Goal: Transaction & Acquisition: Purchase product/service

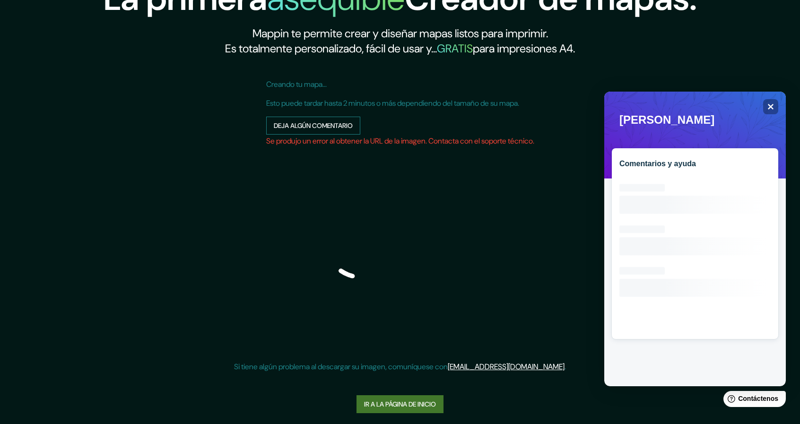
scroll to position [25, 0]
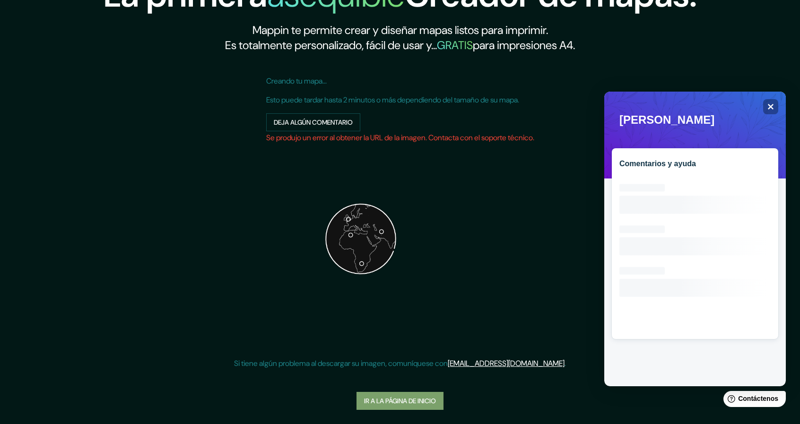
click at [433, 395] on font "Ir a la página de inicio" at bounding box center [400, 401] width 72 height 12
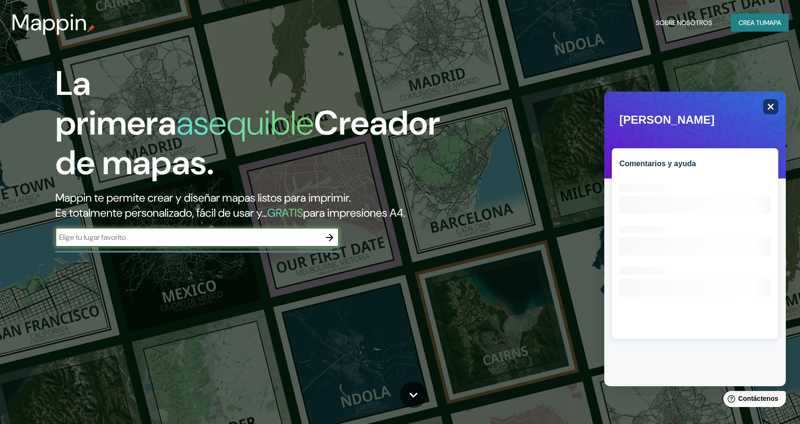
click at [771, 107] on icon "Cerca" at bounding box center [771, 107] width 6 height 6
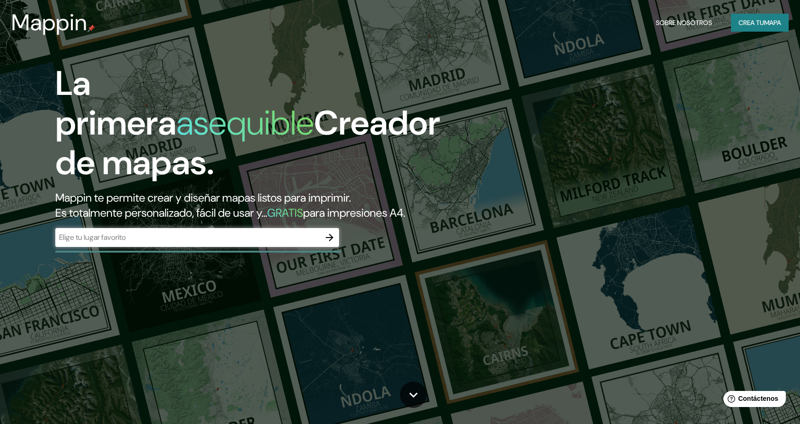
click at [211, 247] on div "​" at bounding box center [197, 238] width 284 height 21
click at [200, 233] on input "text" at bounding box center [187, 237] width 265 height 11
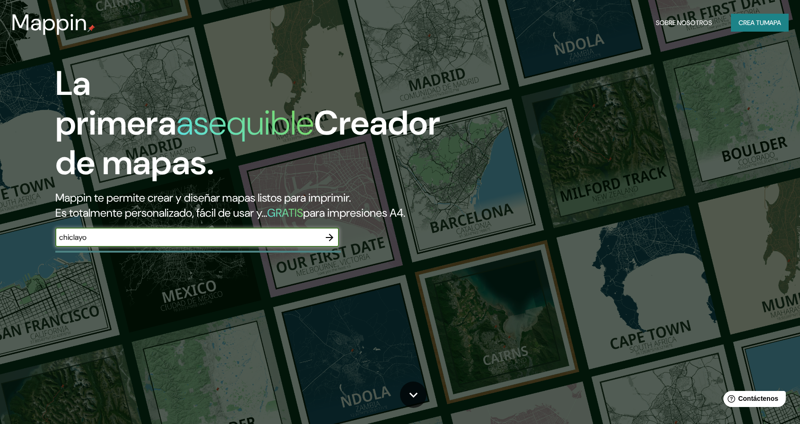
type input "chiclayo"
click at [326, 240] on icon "button" at bounding box center [329, 237] width 11 height 11
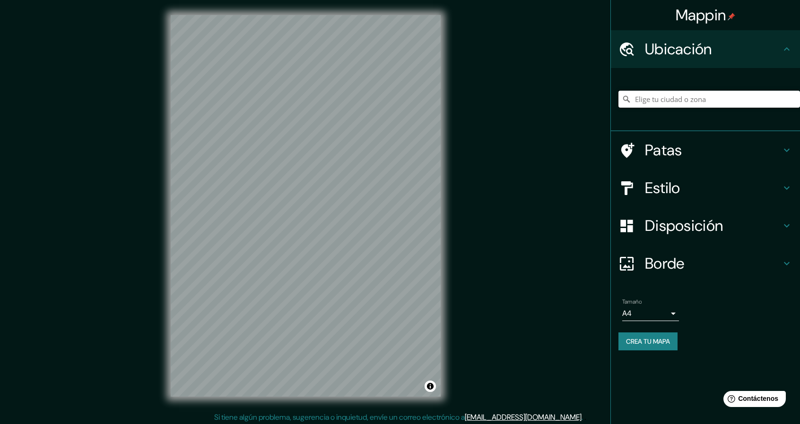
click at [646, 102] on input "Elige tu ciudad o zona" at bounding box center [708, 99] width 181 height 17
type input "Chiclayo, Departamento de [GEOGRAPHIC_DATA], [GEOGRAPHIC_DATA]"
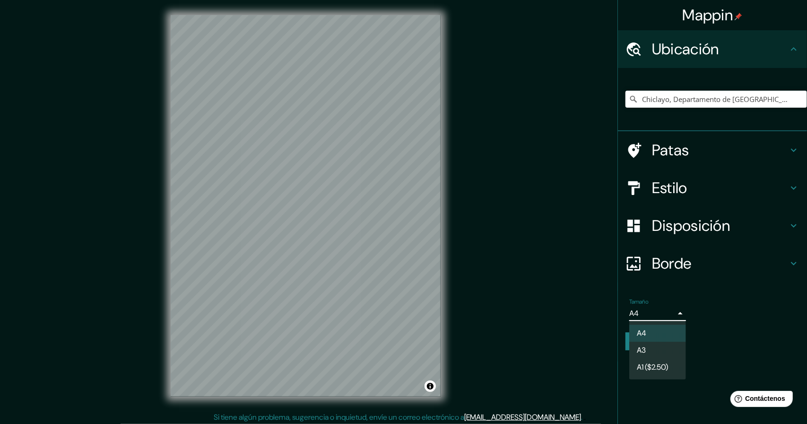
click at [653, 311] on body "Mappin Ubicación Chiclayo, [GEOGRAPHIC_DATA], [GEOGRAPHIC_DATA] [GEOGRAPHIC_DAT…" at bounding box center [403, 212] width 807 height 424
click at [653, 311] on div at bounding box center [403, 212] width 807 height 424
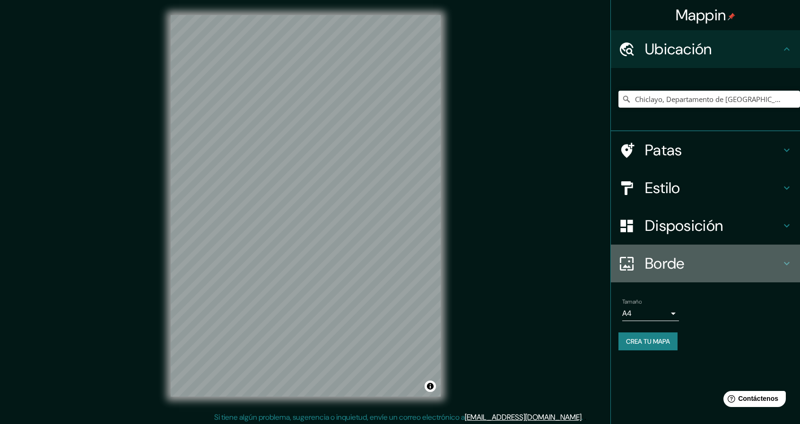
click at [662, 269] on font "Borde" at bounding box center [665, 264] width 40 height 20
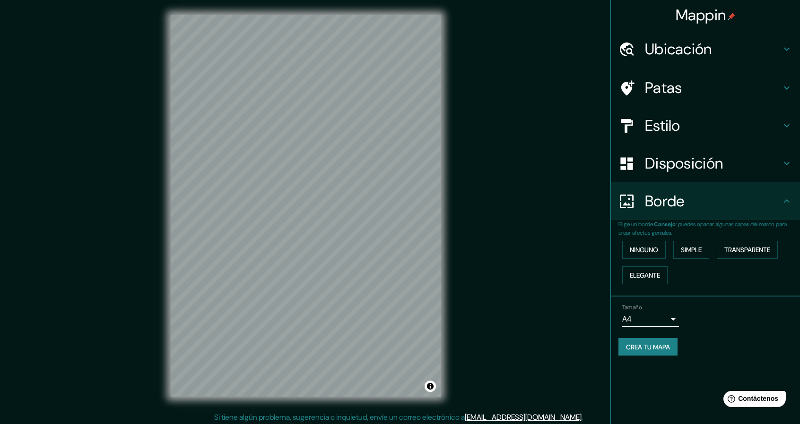
click at [658, 176] on div "Disposición" at bounding box center [705, 164] width 189 height 38
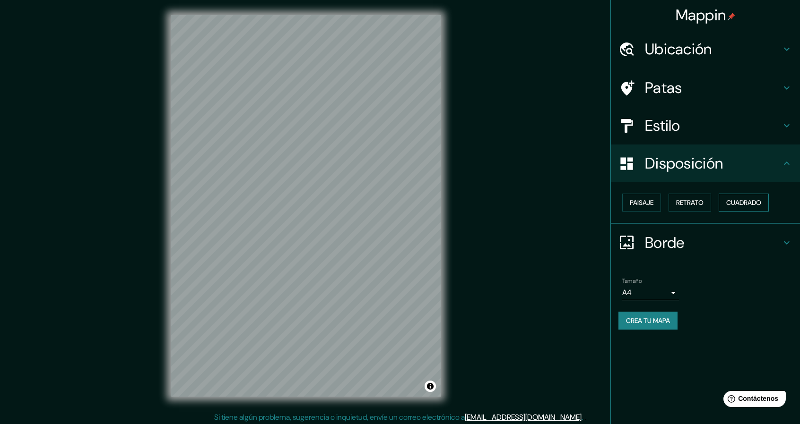
click at [743, 204] on font "Cuadrado" at bounding box center [743, 203] width 35 height 9
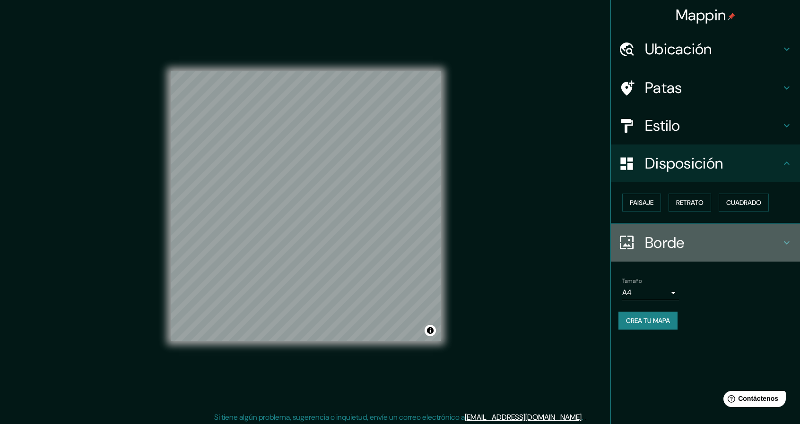
click at [635, 236] on div at bounding box center [631, 242] width 26 height 17
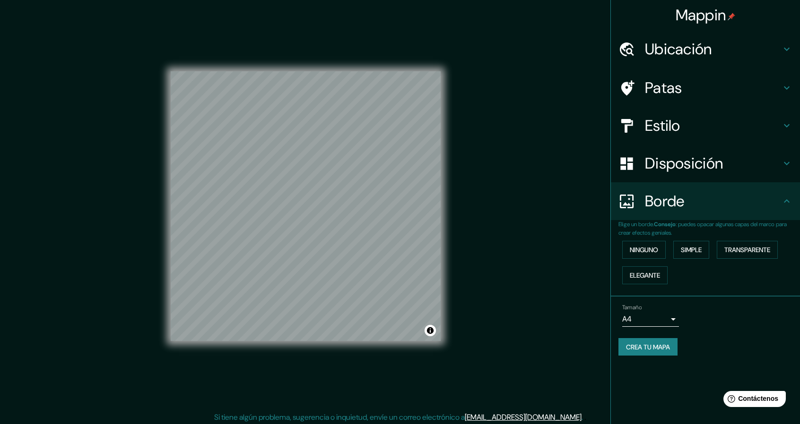
click at [674, 169] on font "Disposición" at bounding box center [684, 164] width 78 height 20
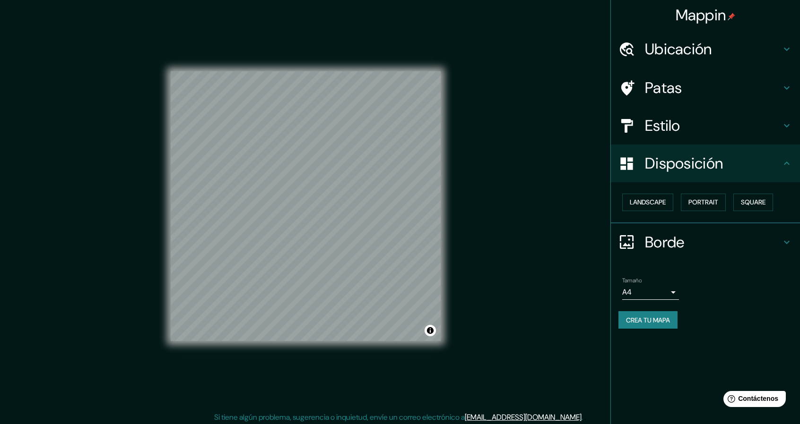
click at [665, 117] on font "Estilo" at bounding box center [662, 126] width 35 height 20
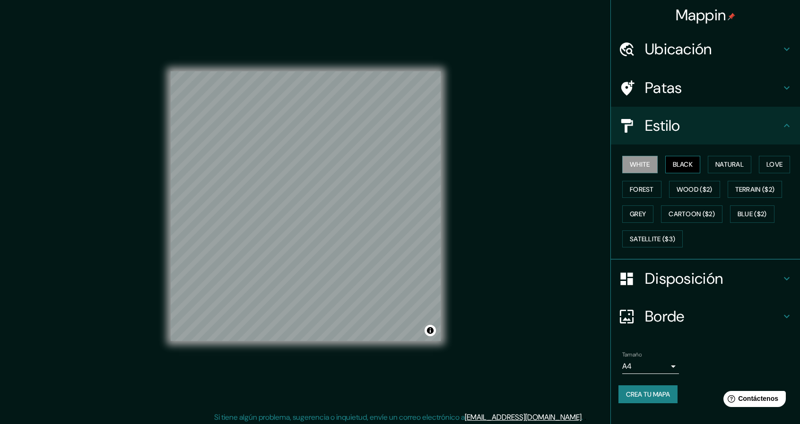
click at [693, 165] on button "Black" at bounding box center [682, 164] width 35 height 17
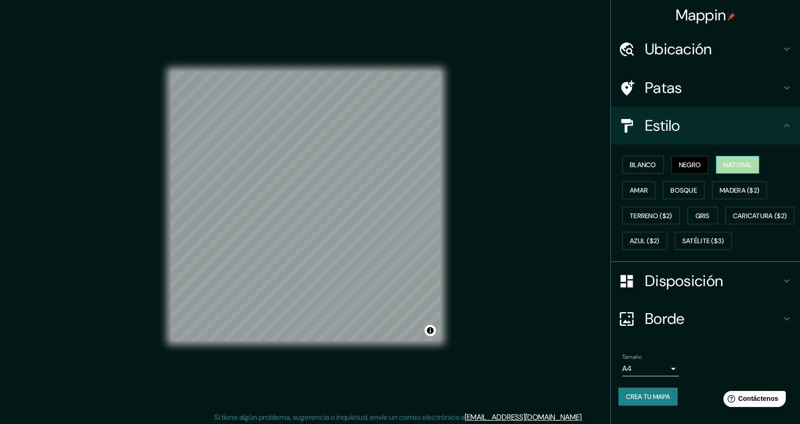
click at [735, 160] on font "Natural" at bounding box center [737, 165] width 28 height 12
click at [622, 192] on button "Amar" at bounding box center [638, 190] width 33 height 18
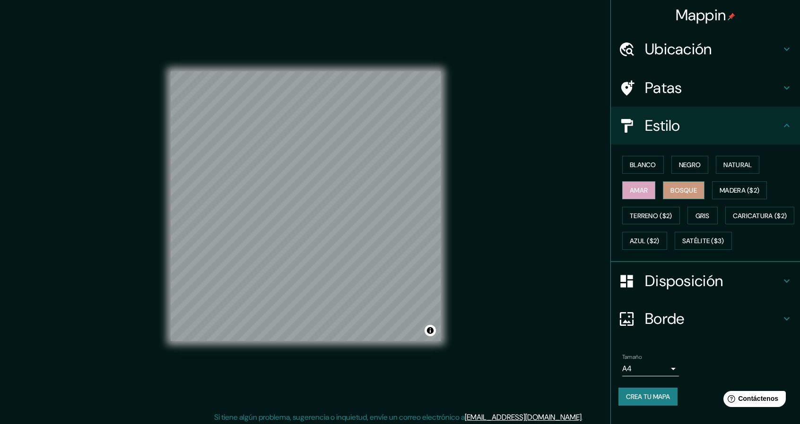
click at [693, 181] on button "Bosque" at bounding box center [684, 190] width 42 height 18
click at [739, 186] on font "Madera ($2)" at bounding box center [739, 190] width 40 height 9
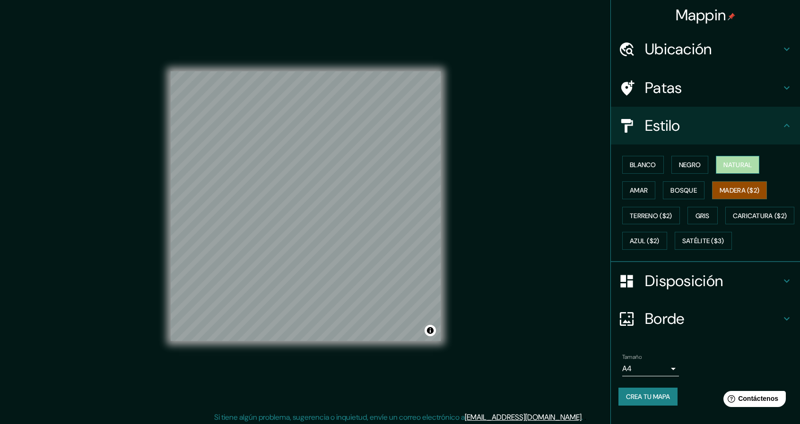
click at [723, 168] on font "Natural" at bounding box center [737, 165] width 28 height 9
click at [634, 401] on font "Crea tu mapa" at bounding box center [648, 397] width 44 height 9
